Goal: Navigation & Orientation: Understand site structure

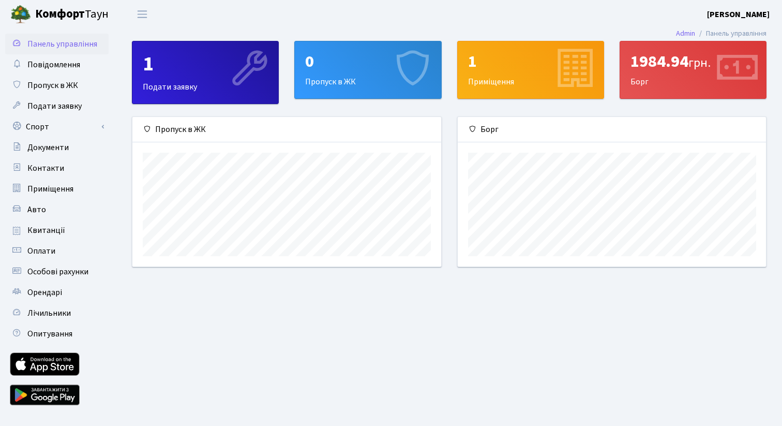
scroll to position [149, 308]
click at [39, 216] on link "Авто" at bounding box center [56, 209] width 103 height 21
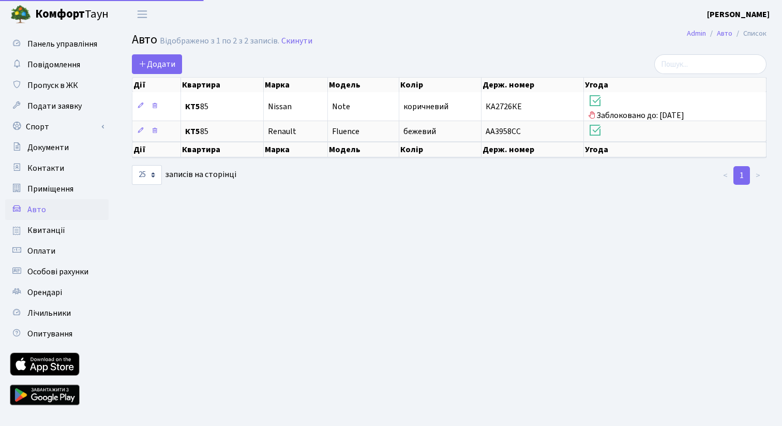
select select "25"
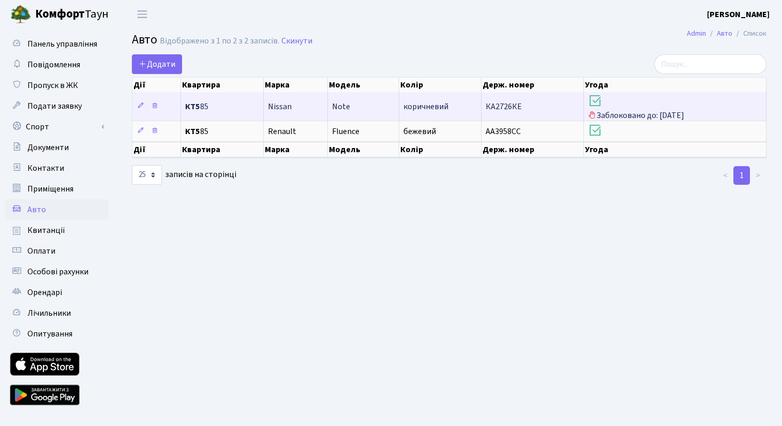
click at [614, 113] on span "Заблоковано до: 16.10.2025" at bounding box center [675, 107] width 174 height 28
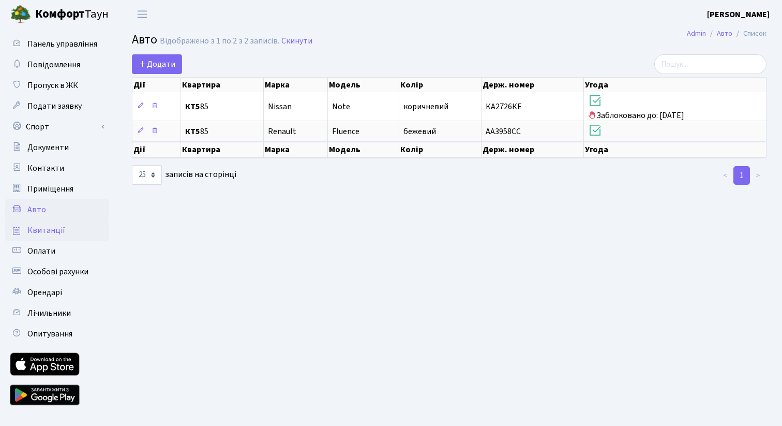
click at [46, 230] on span "Квитанції" at bounding box center [46, 229] width 38 height 11
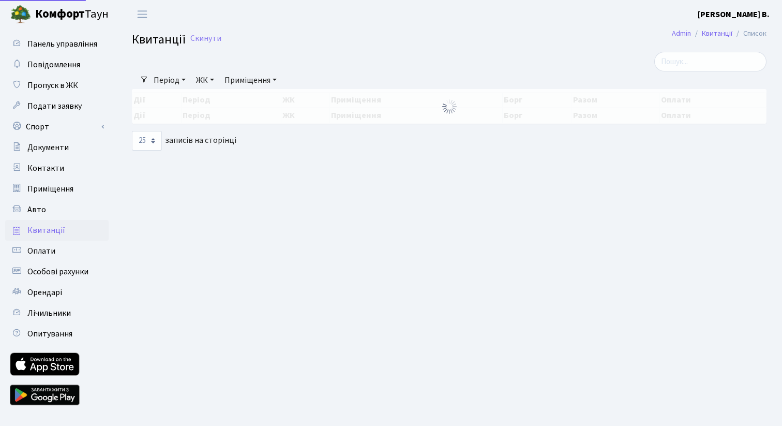
select select "25"
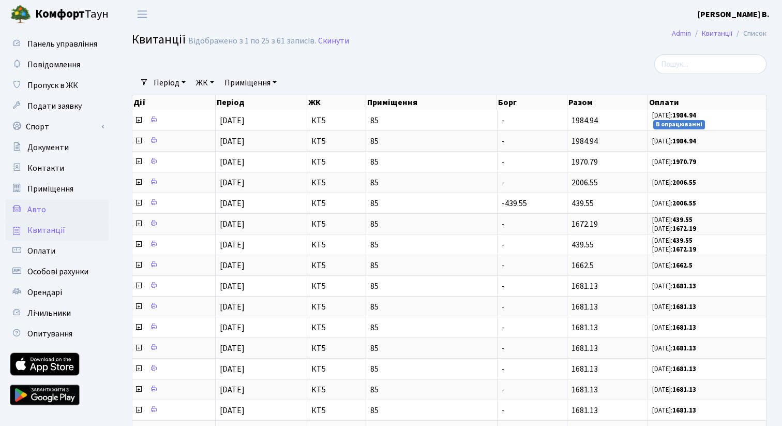
click at [38, 214] on span "Авто" at bounding box center [36, 209] width 19 height 11
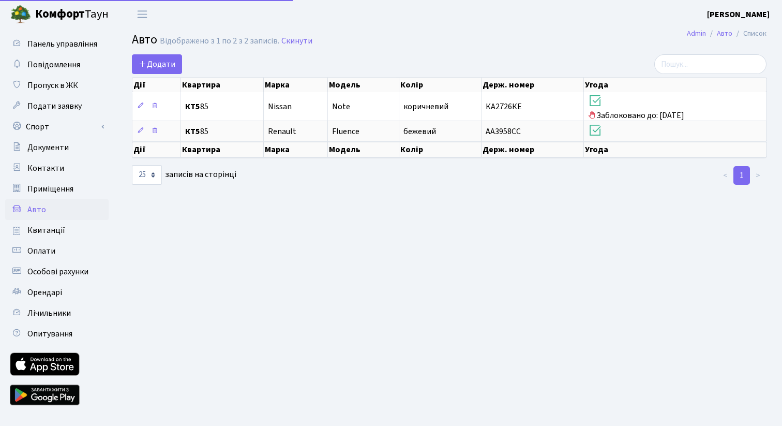
select select "25"
click at [46, 189] on span "Приміщення" at bounding box center [50, 188] width 46 height 11
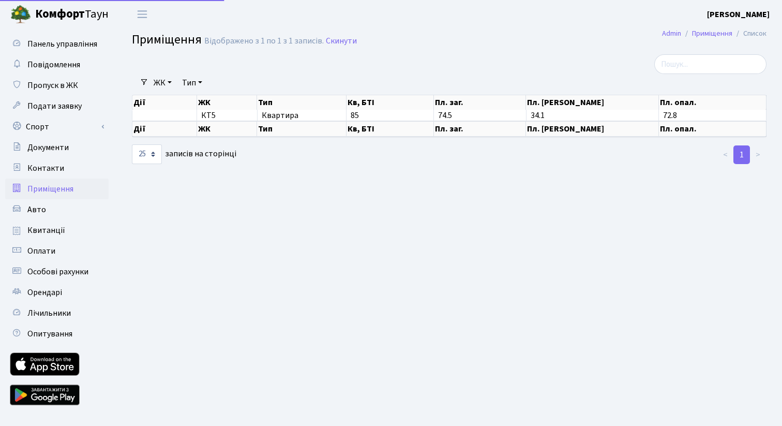
select select "25"
click at [54, 168] on span "Контакти" at bounding box center [45, 167] width 37 height 11
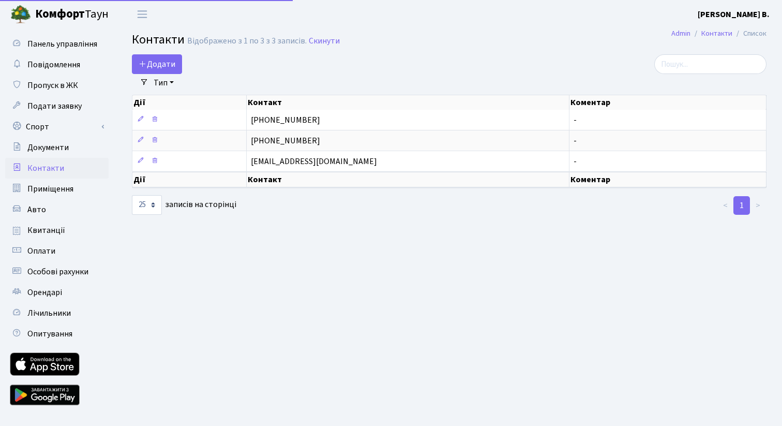
select select "25"
click at [50, 189] on span "Приміщення" at bounding box center [50, 188] width 46 height 11
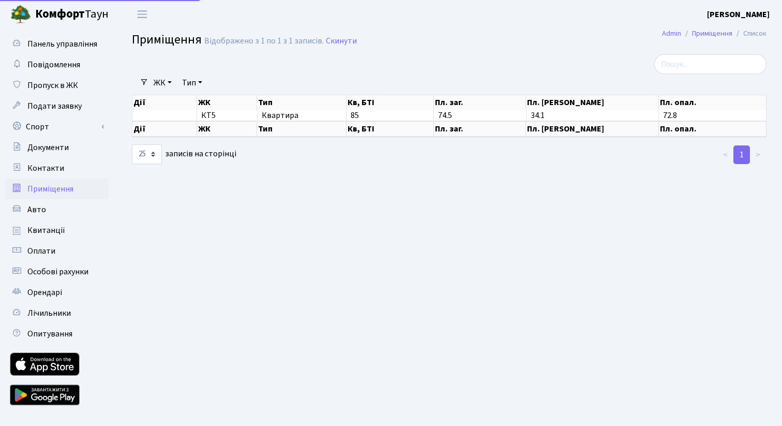
select select "25"
click at [752, 13] on b "[PERSON_NAME]" at bounding box center [738, 14] width 63 height 11
click at [725, 36] on link "Мій обліковий запис" at bounding box center [717, 32] width 103 height 16
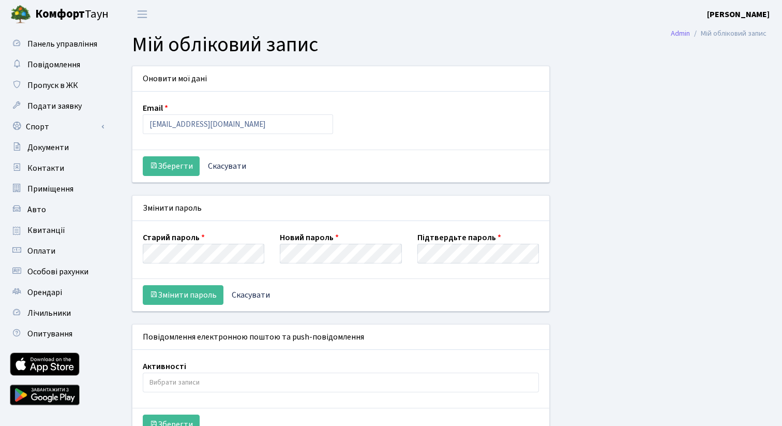
select select
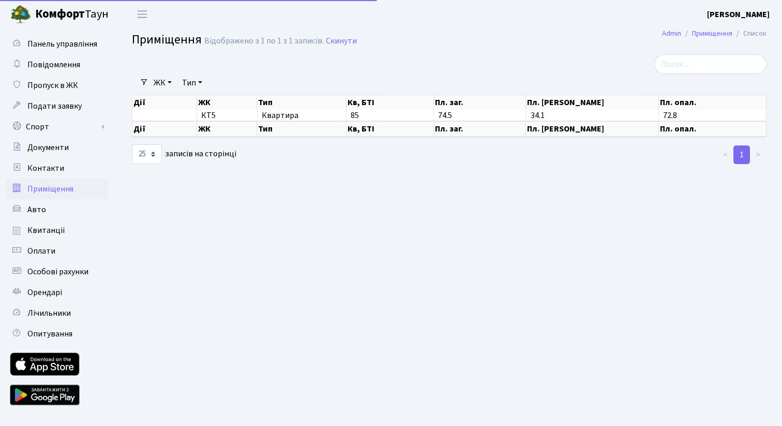
select select "25"
click at [43, 167] on span "Контакти" at bounding box center [45, 167] width 37 height 11
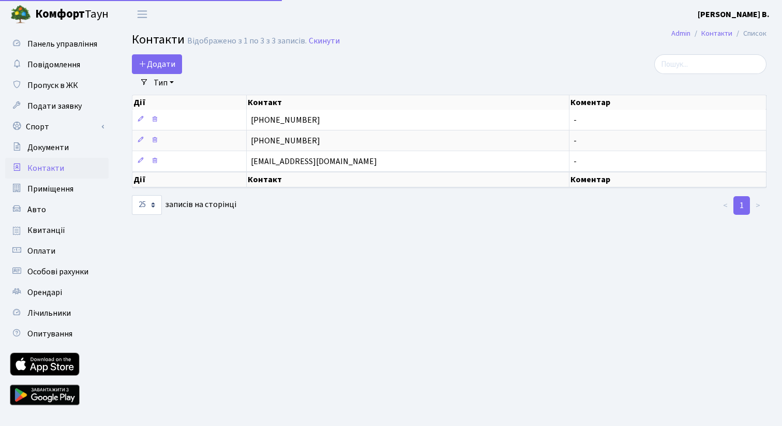
select select "25"
click at [60, 86] on span "Пропуск в ЖК" at bounding box center [52, 85] width 51 height 11
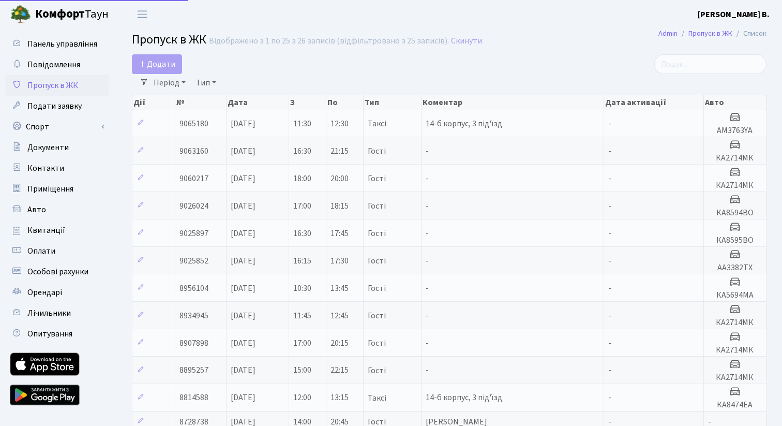
select select "25"
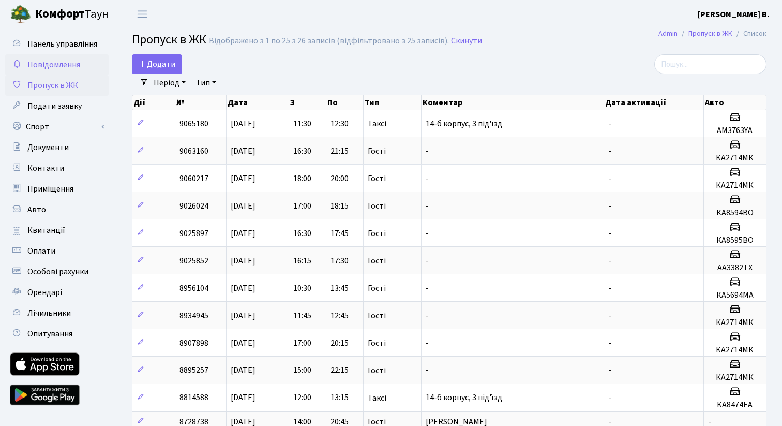
click at [53, 63] on span "Повідомлення" at bounding box center [53, 64] width 53 height 11
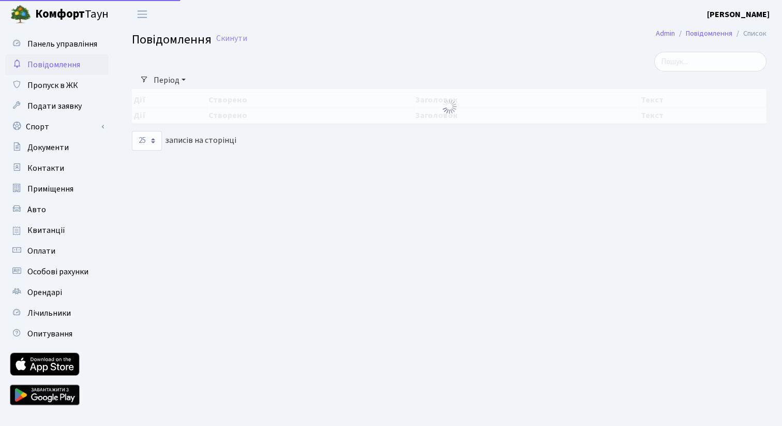
select select "25"
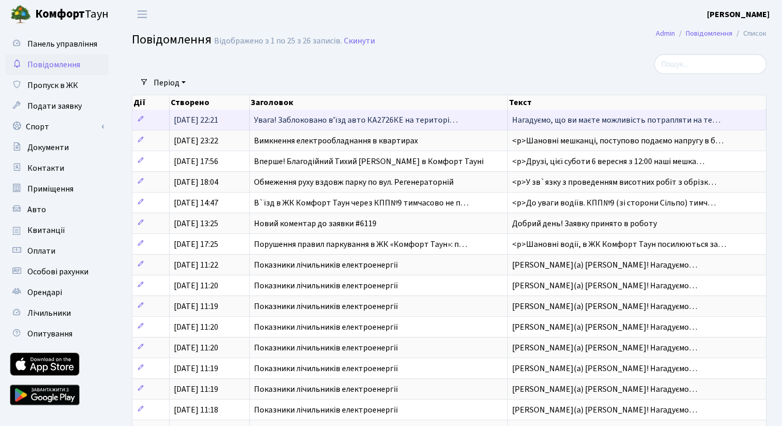
click at [394, 120] on span "Увага! Заблоковано вʼїзд авто КА2726КЕ на територі…" at bounding box center [356, 119] width 204 height 11
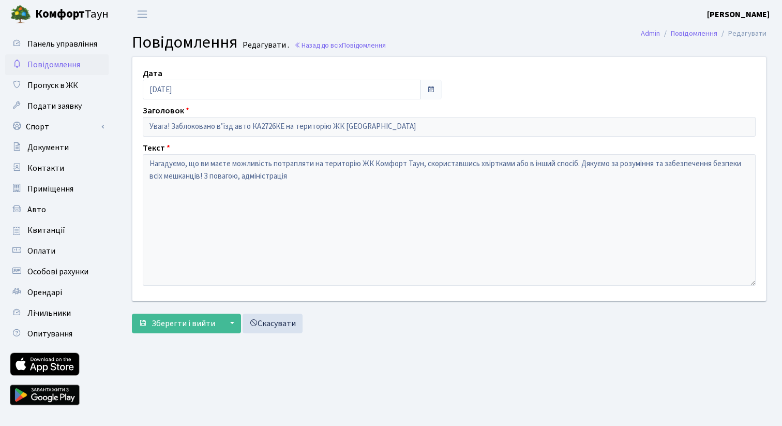
click at [429, 90] on span at bounding box center [431, 89] width 8 height 8
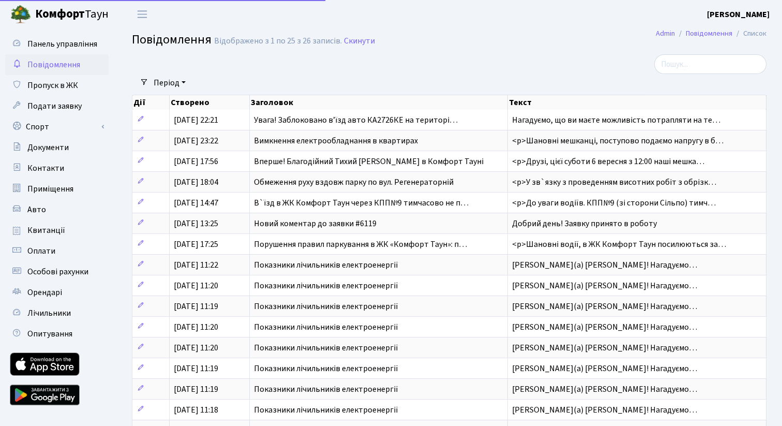
select select "25"
click at [85, 50] on link "Панель управління" at bounding box center [56, 44] width 103 height 21
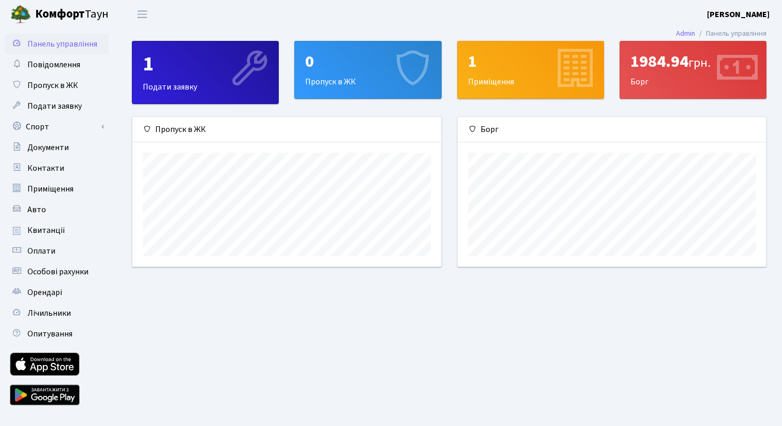
scroll to position [149, 308]
click at [509, 81] on div "1 Приміщення" at bounding box center [531, 69] width 146 height 57
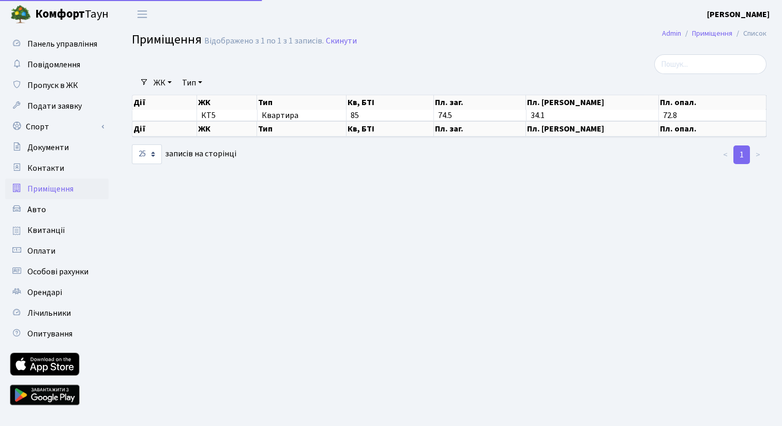
select select "25"
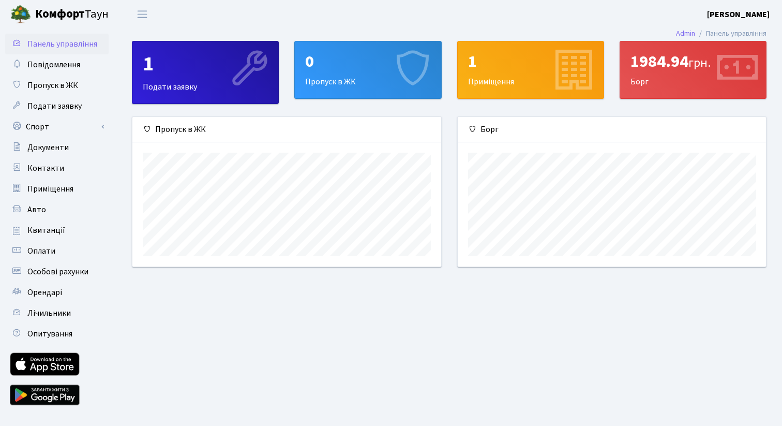
scroll to position [149, 308]
click at [657, 57] on div "1984.94 грн." at bounding box center [692, 62] width 125 height 20
click at [649, 85] on div "1984.94 грн. Борг" at bounding box center [693, 69] width 146 height 57
click at [342, 68] on div "0" at bounding box center [367, 62] width 125 height 20
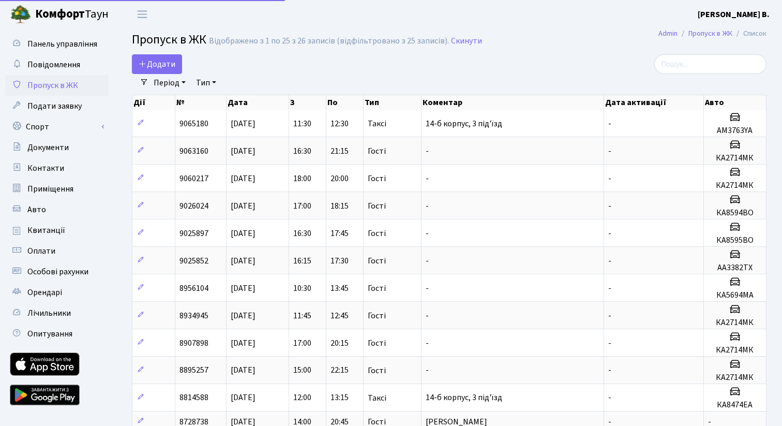
select select "25"
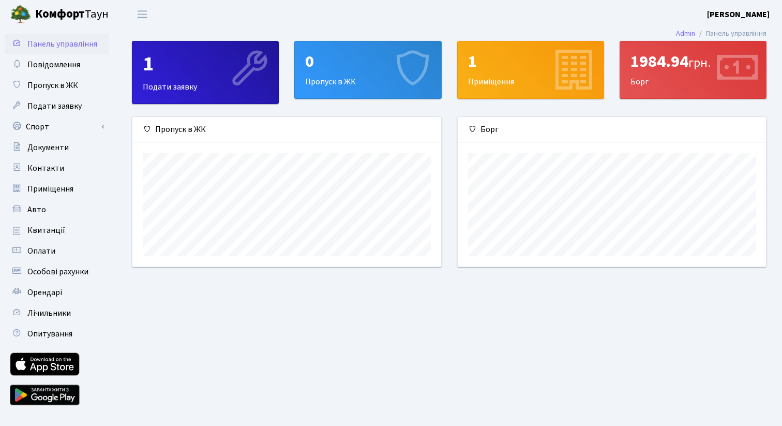
scroll to position [149, 308]
click at [508, 73] on div "1 Приміщення" at bounding box center [531, 69] width 146 height 57
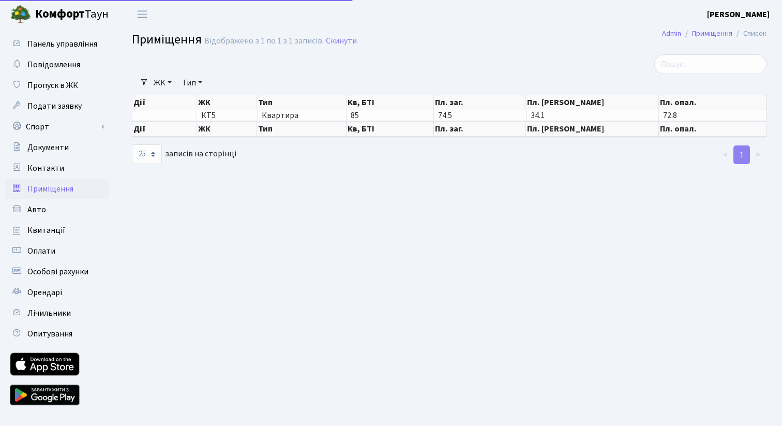
select select "25"
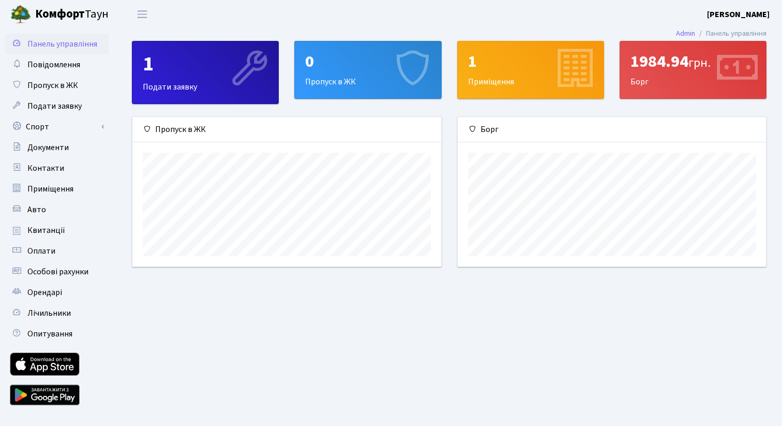
scroll to position [149, 308]
click at [54, 298] on link "Орендарі" at bounding box center [56, 292] width 103 height 21
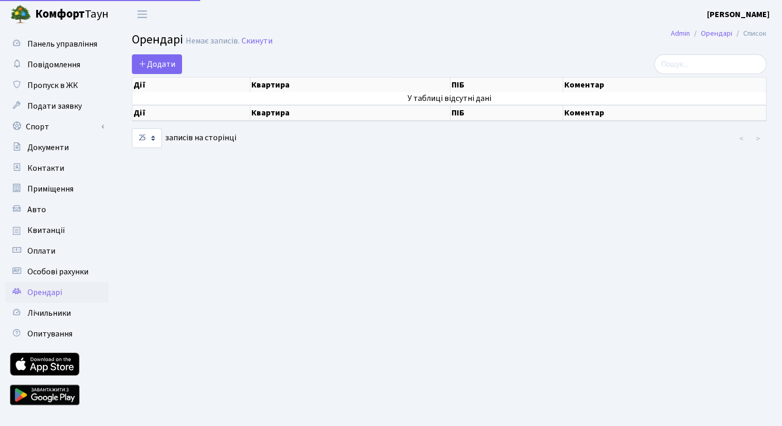
select select "25"
click at [60, 280] on link "Особові рахунки" at bounding box center [56, 271] width 103 height 21
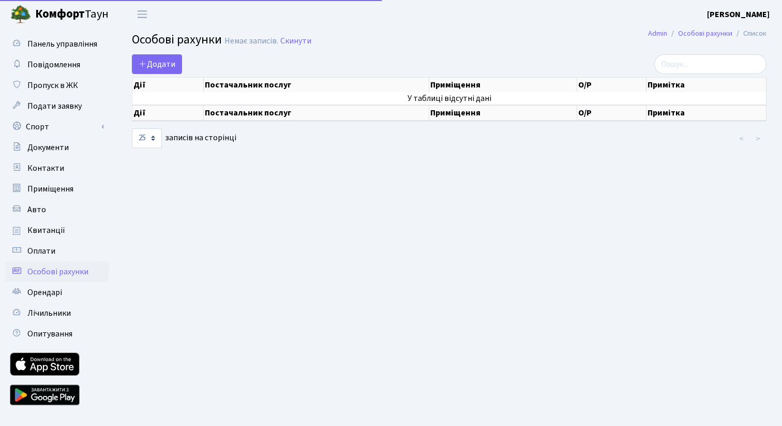
select select "25"
click at [52, 256] on span "Оплати" at bounding box center [41, 250] width 28 height 11
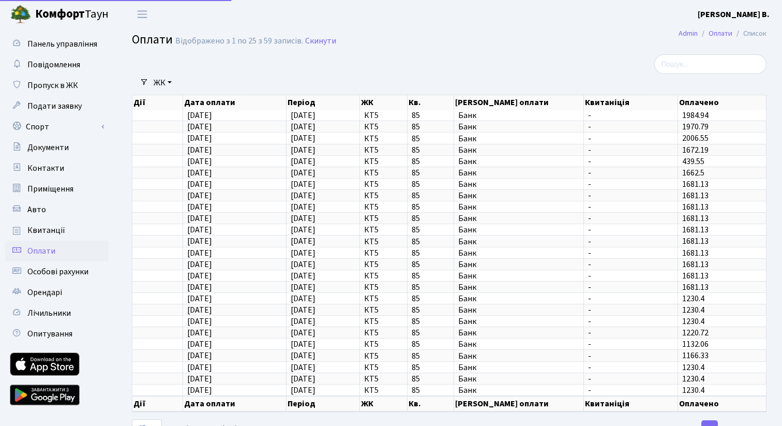
select select "25"
click at [49, 171] on span "Контакти" at bounding box center [45, 167] width 37 height 11
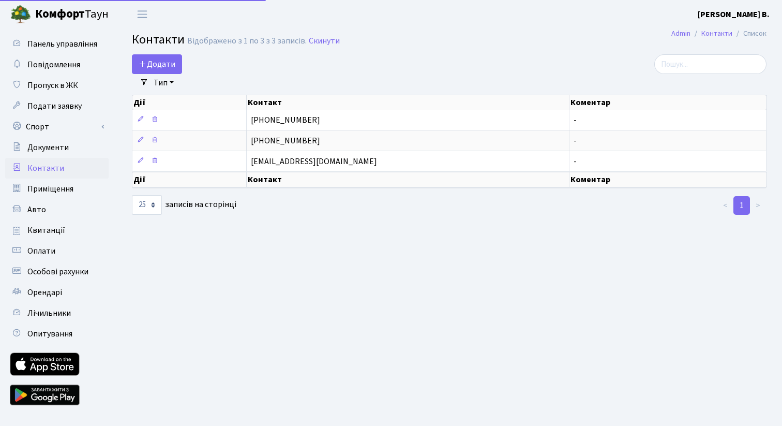
select select "25"
click at [49, 70] on span "Повідомлення" at bounding box center [53, 64] width 53 height 11
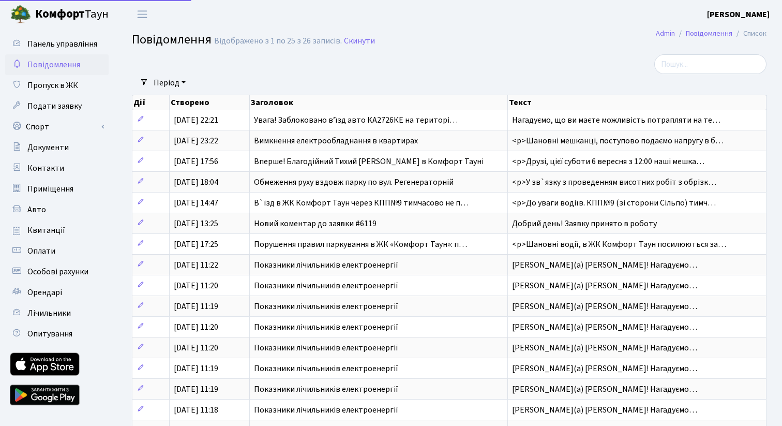
select select "25"
click at [57, 47] on span "Панель управління" at bounding box center [62, 43] width 70 height 11
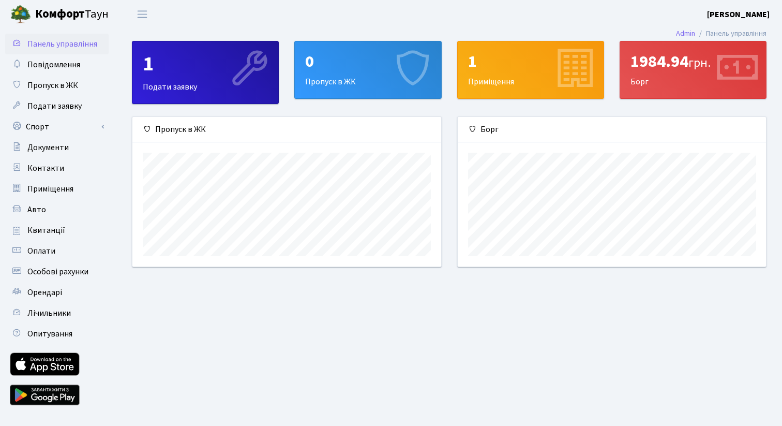
scroll to position [149, 308]
click at [149, 10] on span "Переключити навігацію" at bounding box center [142, 14] width 16 height 12
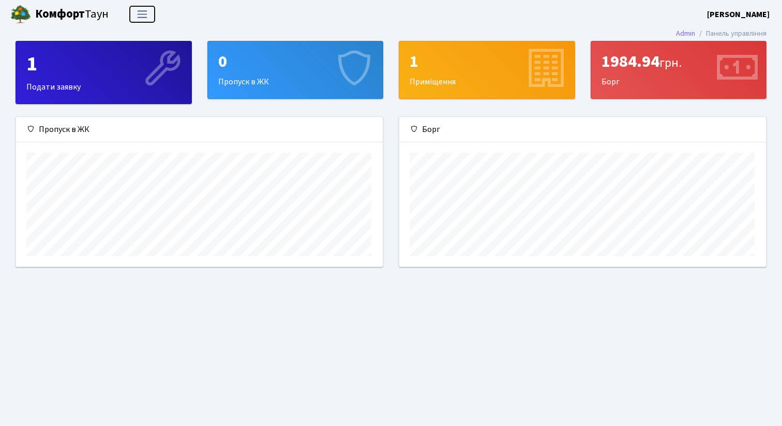
scroll to position [149, 367]
click at [149, 11] on span "Переключити навігацію" at bounding box center [142, 14] width 16 height 12
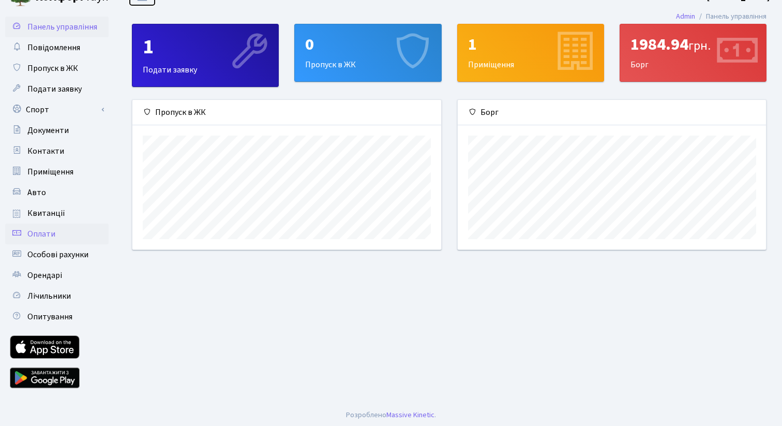
scroll to position [19, 0]
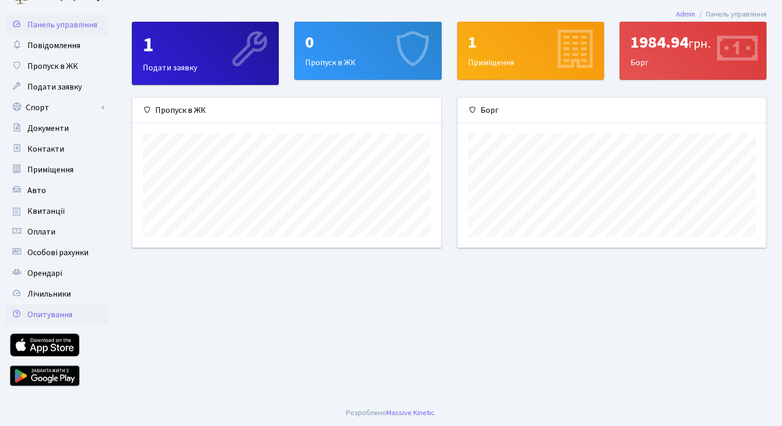
click at [47, 312] on span "Опитування" at bounding box center [49, 314] width 45 height 11
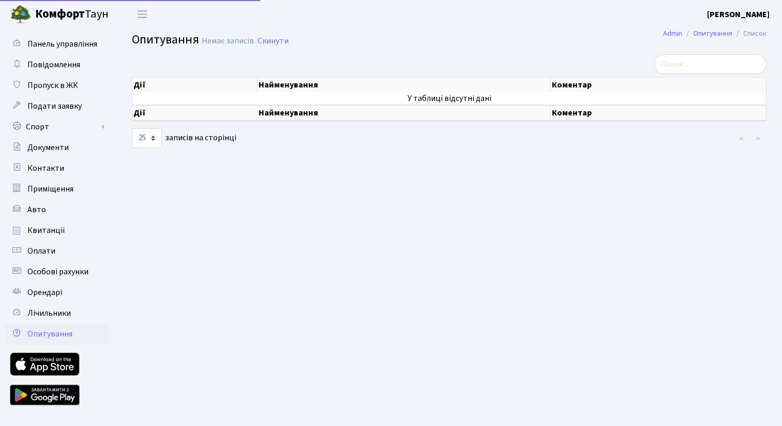
select select "25"
click at [49, 300] on link "Орендарі" at bounding box center [56, 292] width 103 height 21
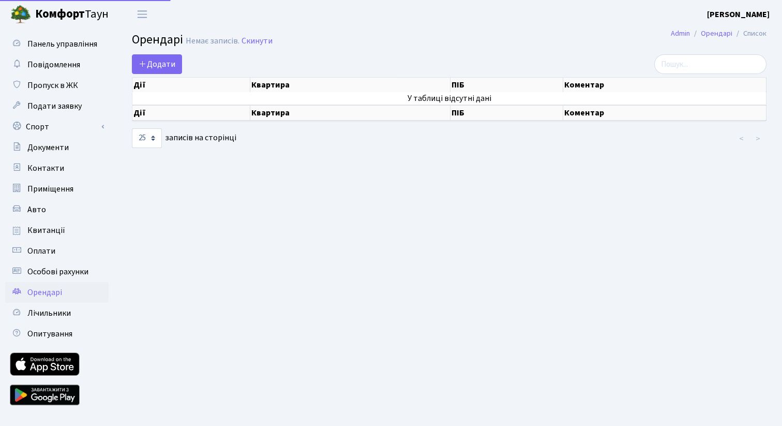
select select "25"
click at [50, 281] on link "Особові рахунки" at bounding box center [56, 271] width 103 height 21
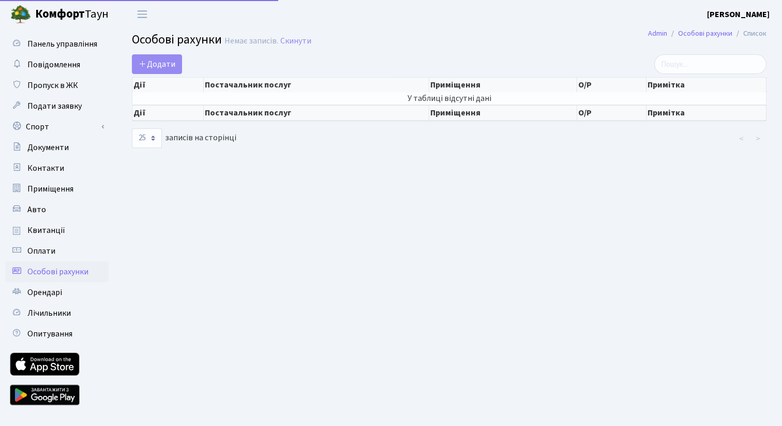
select select "25"
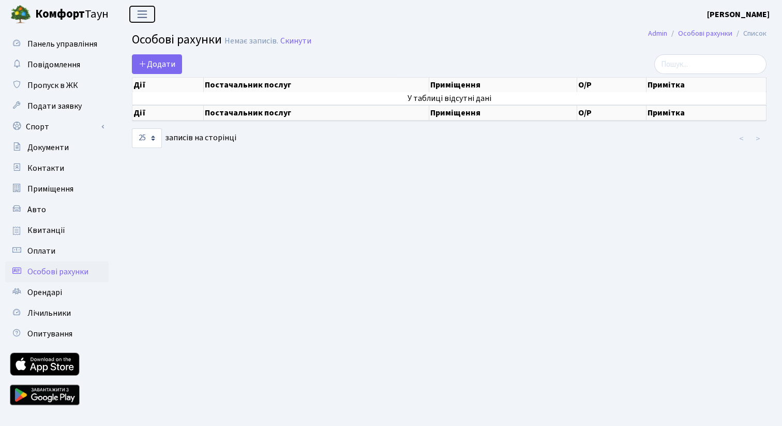
click at [139, 13] on span "Переключити навігацію" at bounding box center [142, 14] width 16 height 12
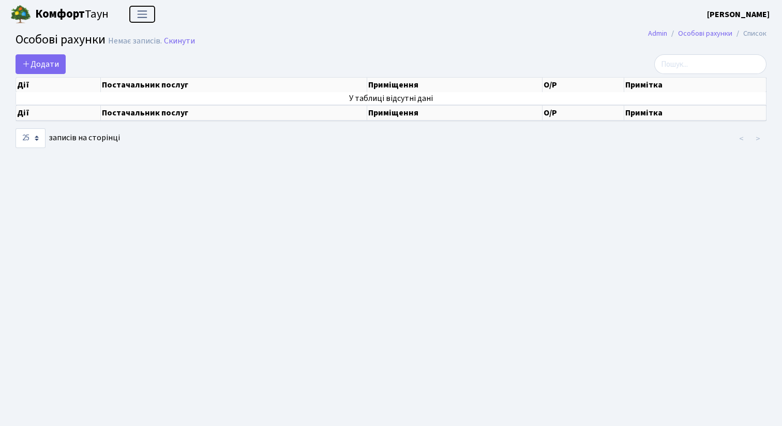
click at [139, 13] on span "Переключити навігацію" at bounding box center [142, 14] width 16 height 12
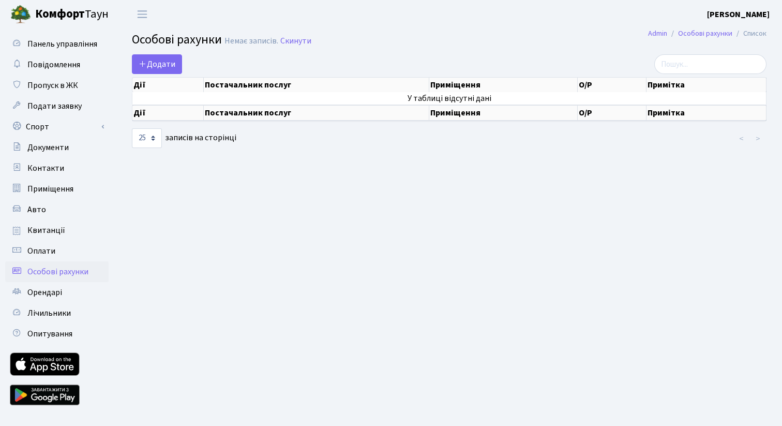
click at [757, 10] on b "[PERSON_NAME]" at bounding box center [738, 14] width 63 height 11
